Goal: Check status: Check status

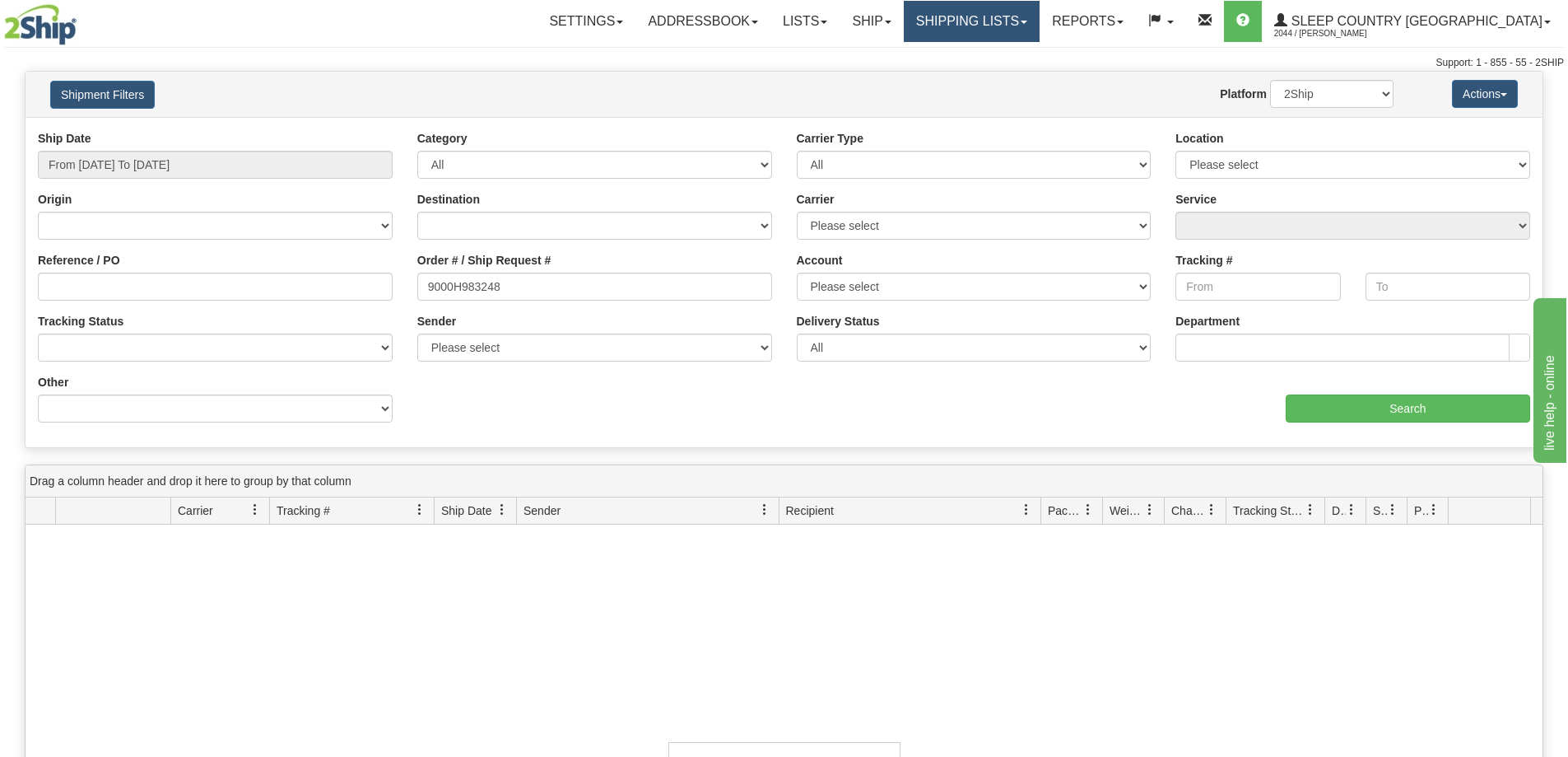
click at [1017, 27] on link "Shipping lists" at bounding box center [972, 21] width 136 height 41
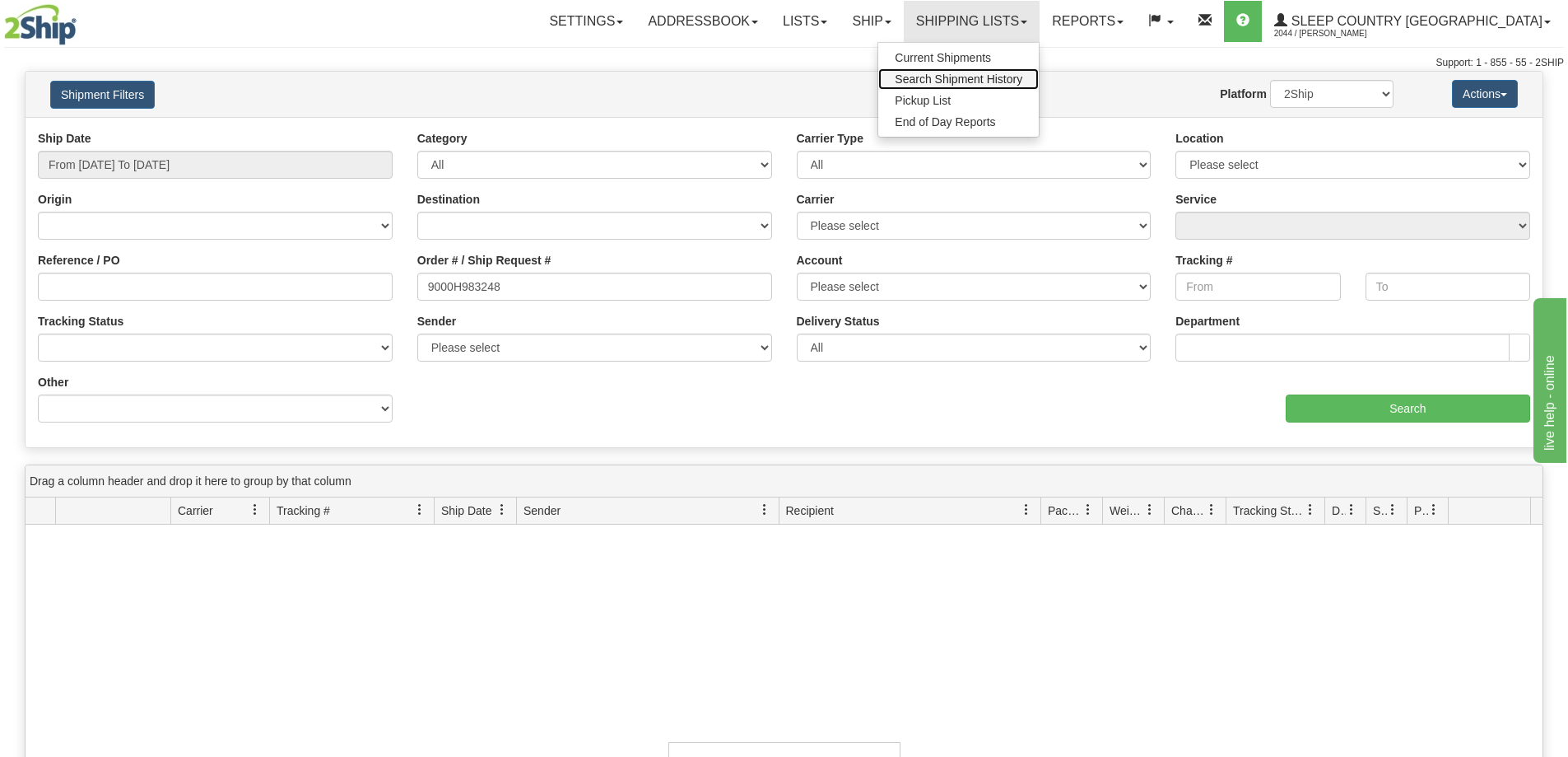
click at [1010, 81] on span "Search Shipment History" at bounding box center [959, 78] width 128 height 13
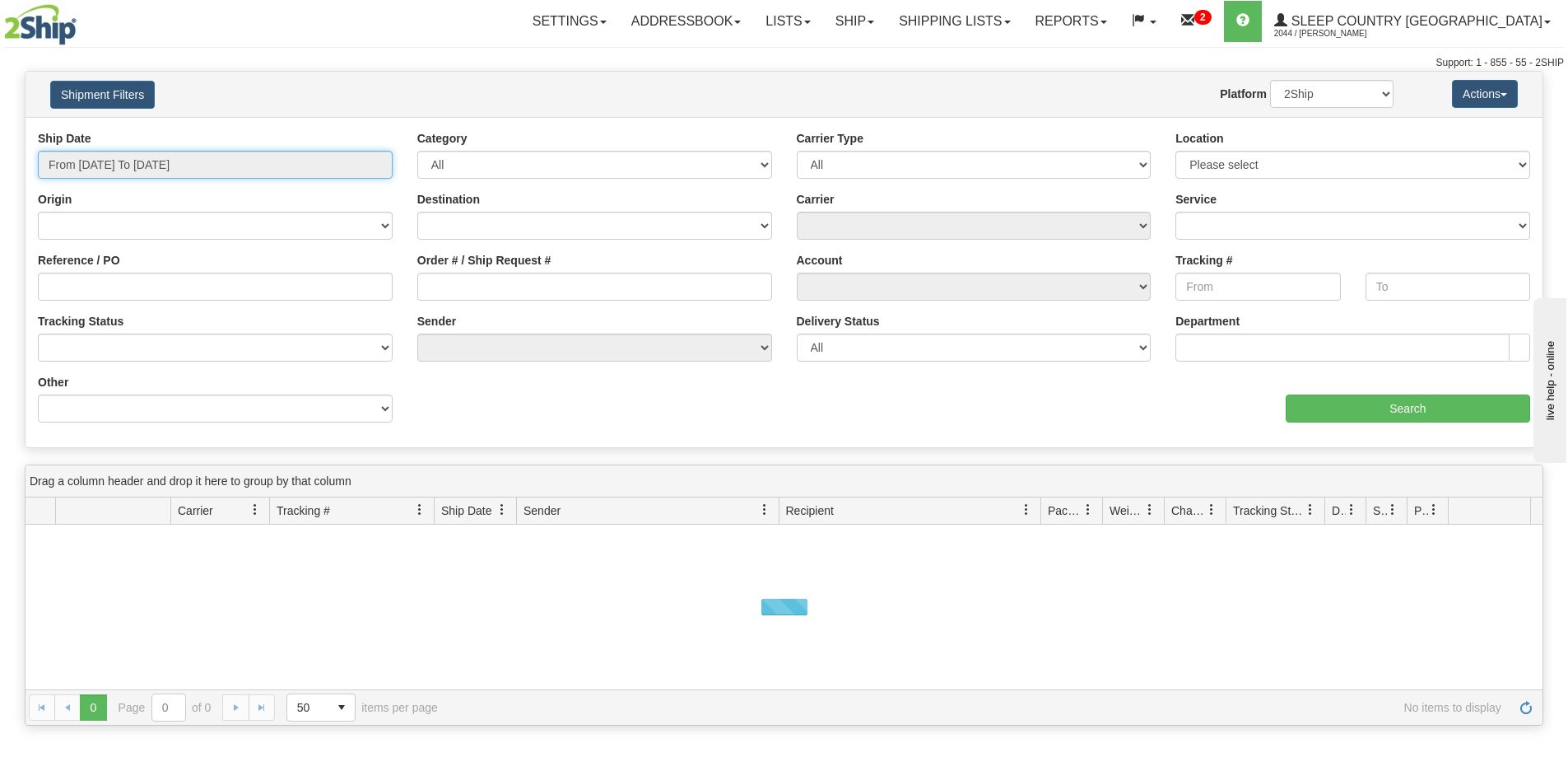
click at [95, 171] on input "From 08/19/2025 To 08/20/2025" at bounding box center [215, 165] width 354 height 28
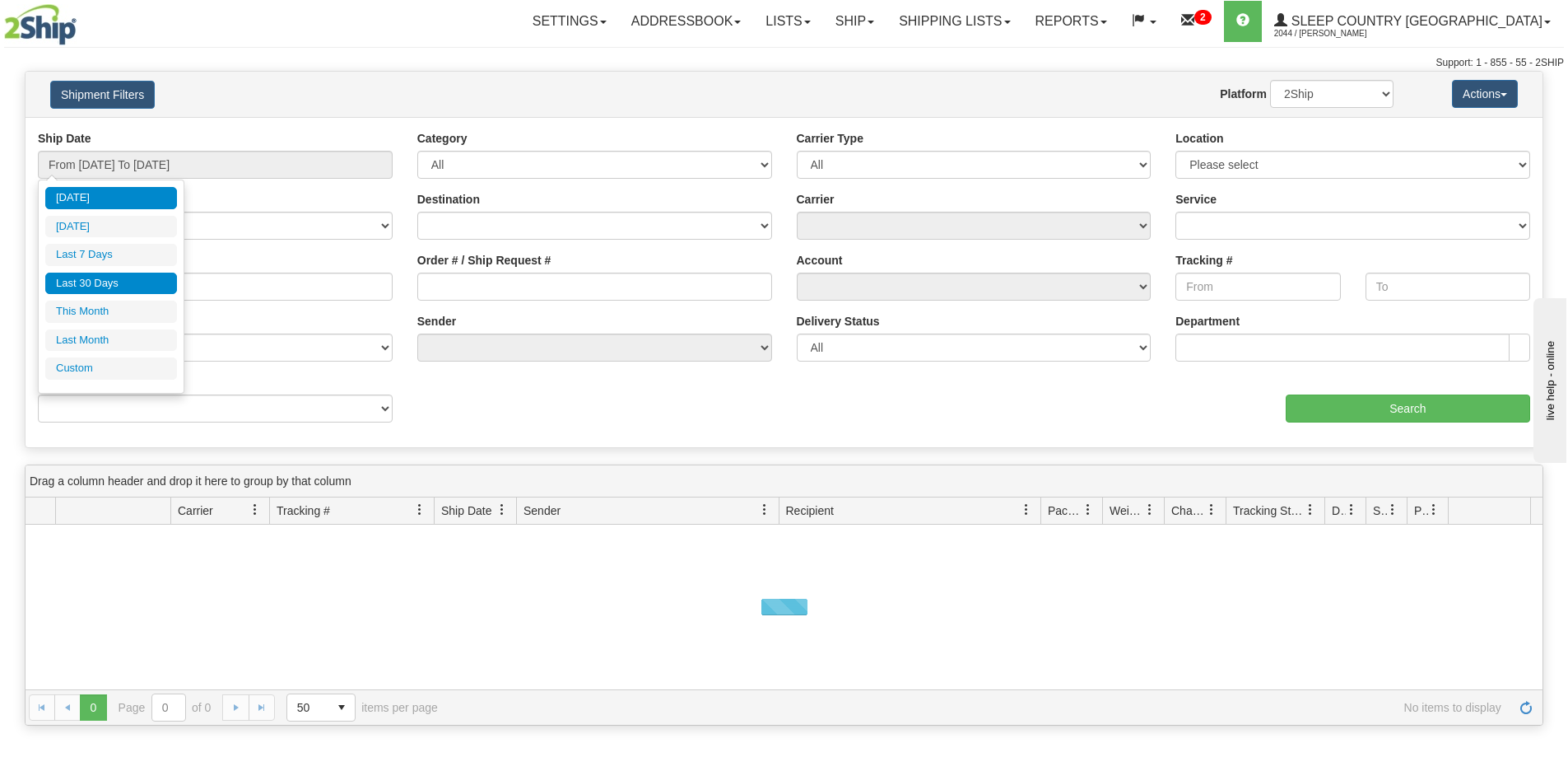
click at [82, 287] on li "Last 30 Days" at bounding box center [111, 284] width 131 height 22
type input "From 07/22/2025 To 08/20/2025"
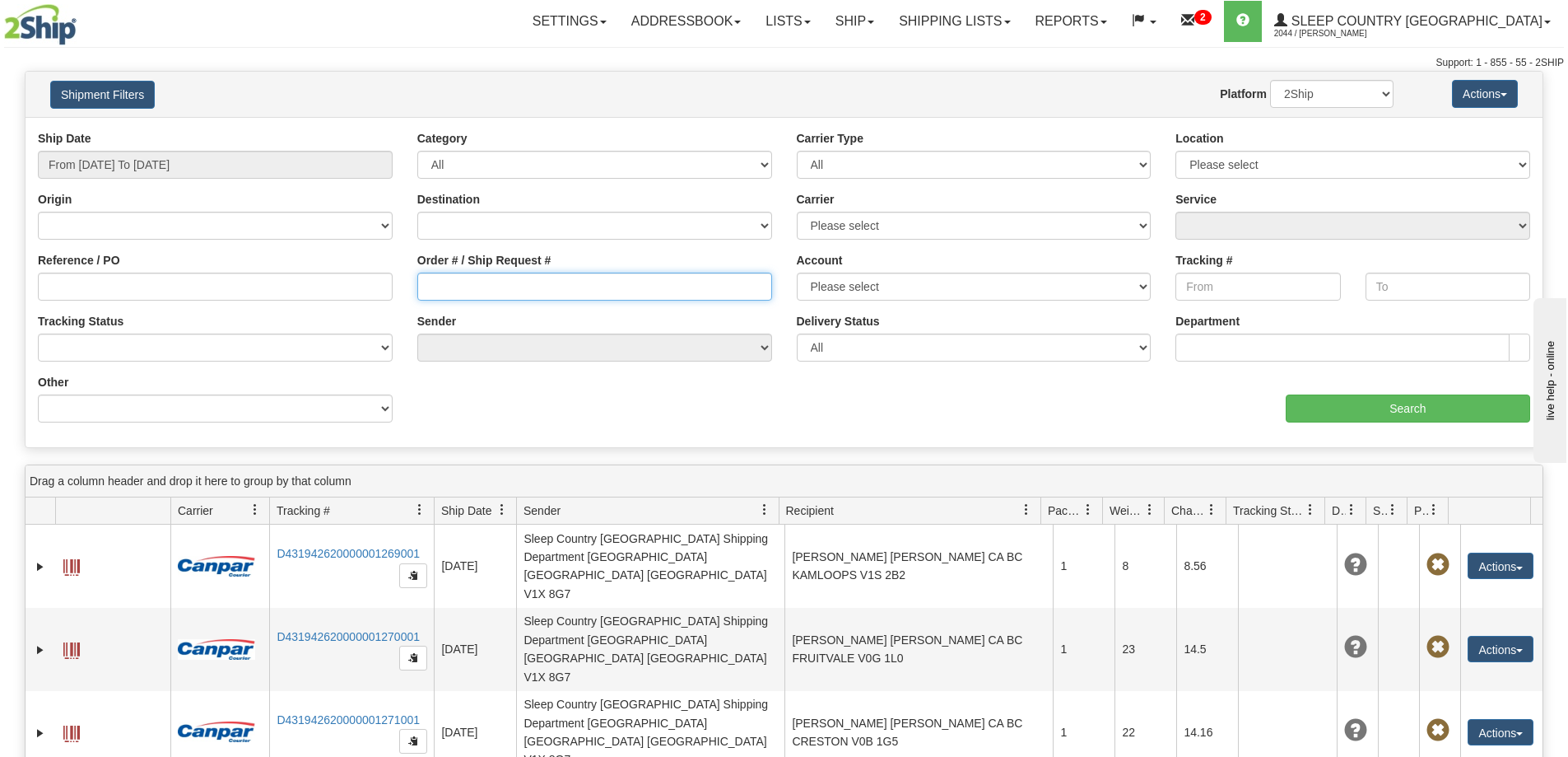
click at [457, 287] on input "Order # / Ship Request #" at bounding box center [594, 287] width 354 height 28
paste input "9000H983917"
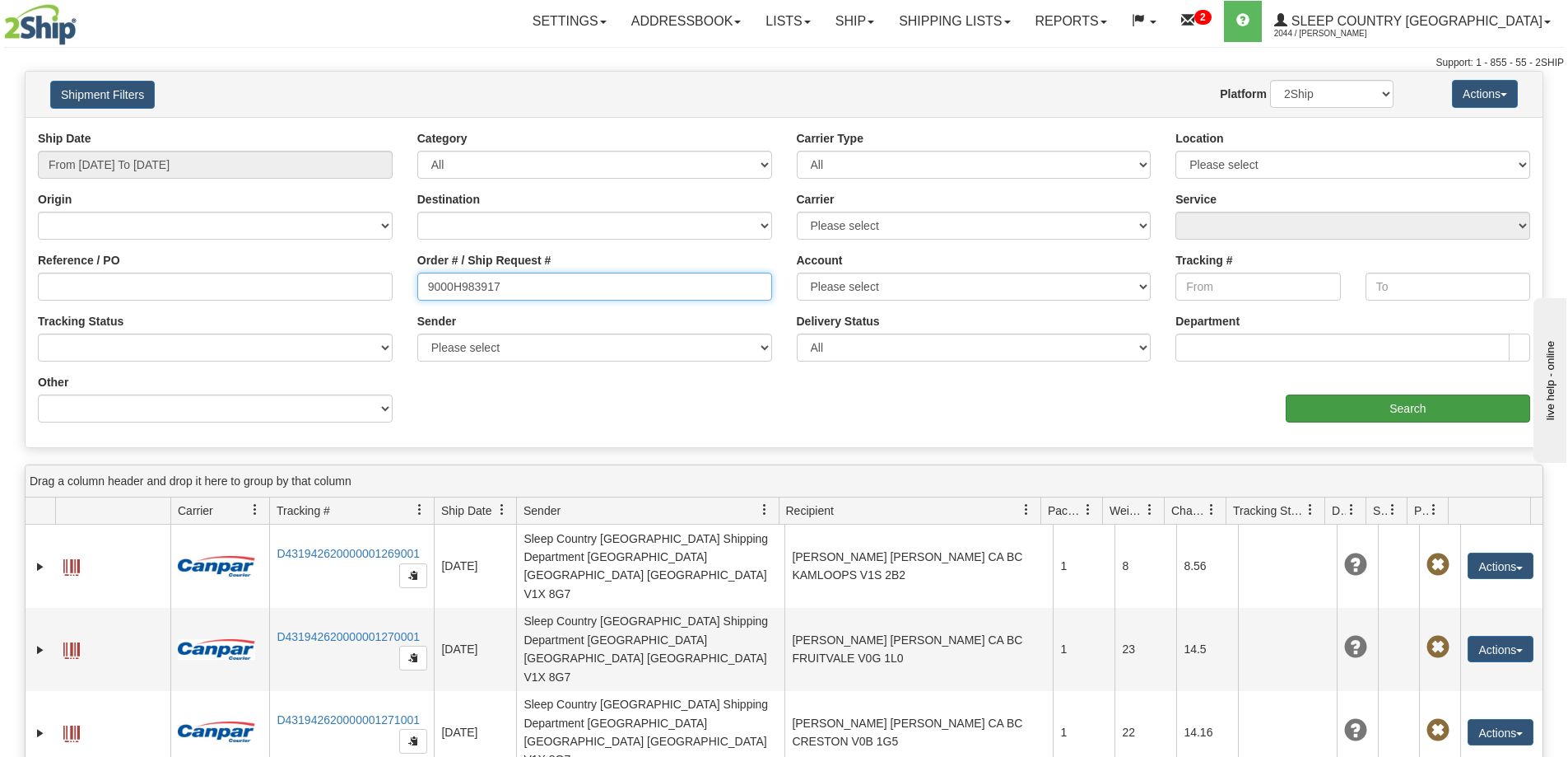
type input "9000H983917"
click at [1354, 418] on input "Search" at bounding box center [1408, 408] width 245 height 28
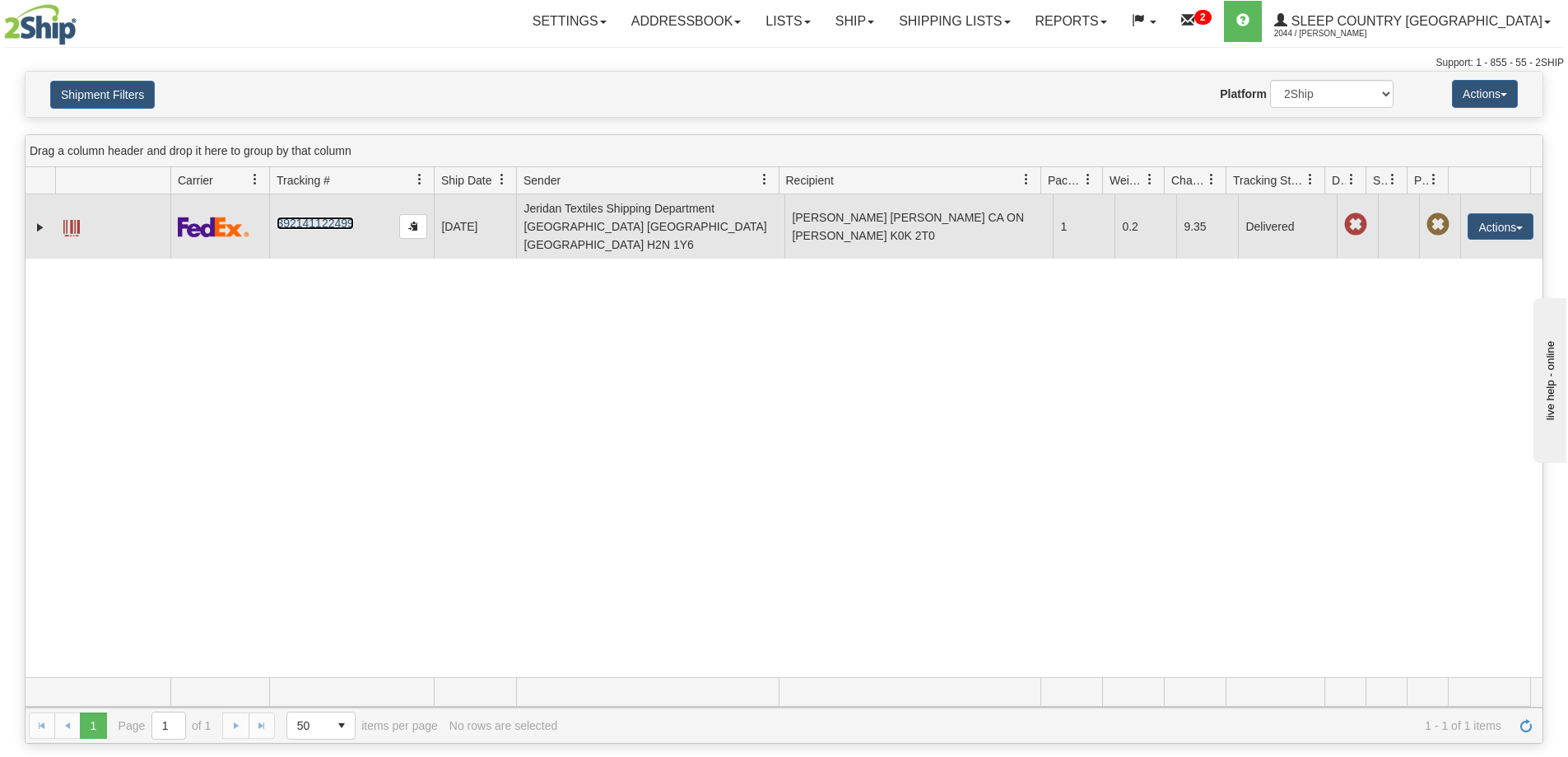
click at [294, 216] on link "392141122499" at bounding box center [314, 222] width 76 height 13
click at [72, 220] on span at bounding box center [71, 227] width 16 height 16
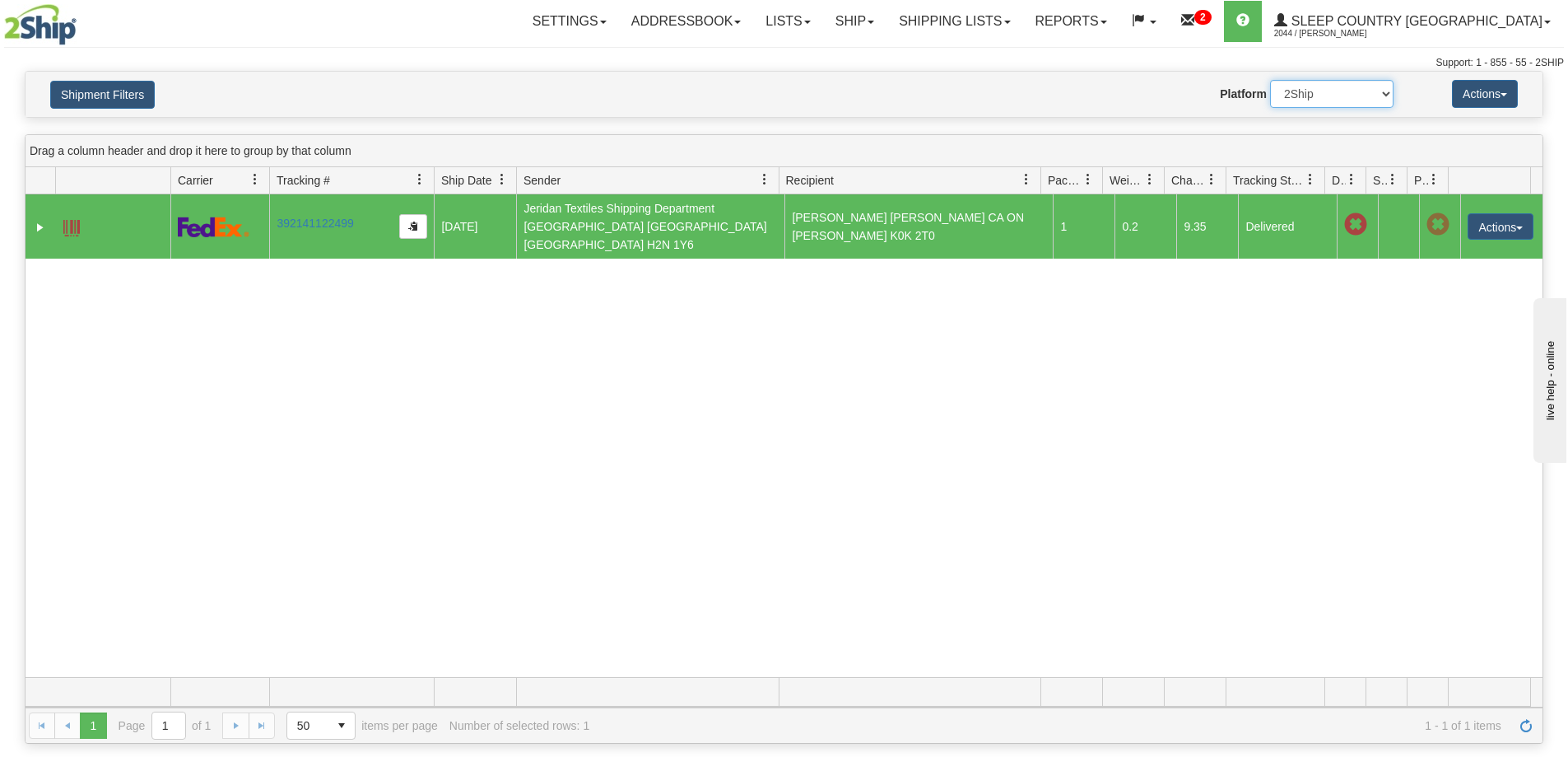
click at [1348, 90] on select "2Ship Imported" at bounding box center [1332, 94] width 124 height 28
select select "1"
click at [1270, 80] on select "2Ship Imported" at bounding box center [1332, 94] width 124 height 28
